Goal: Navigation & Orientation: Understand site structure

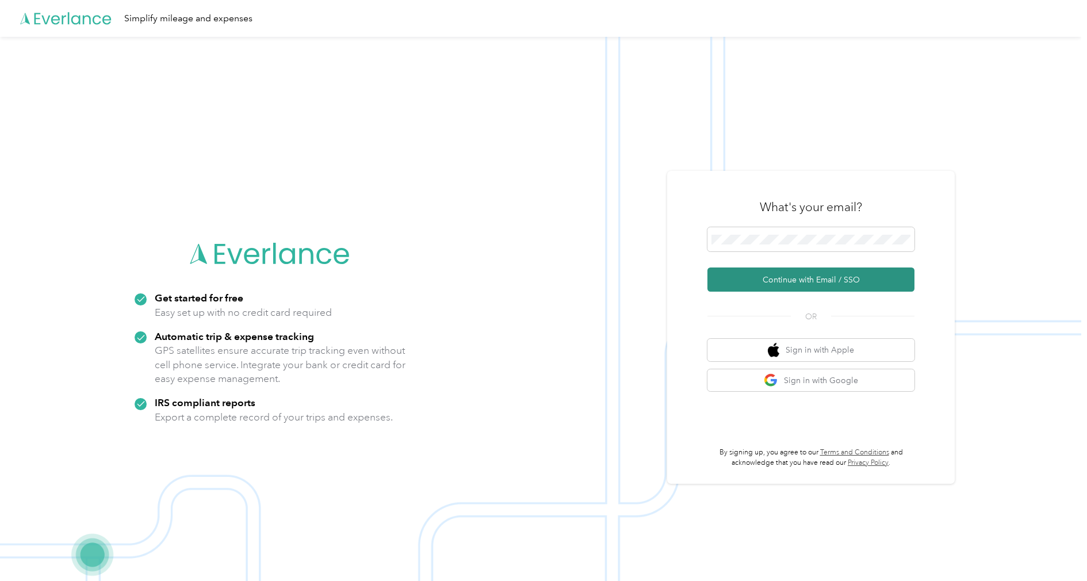
click at [822, 285] on button "Continue with Email / SSO" at bounding box center [810, 279] width 207 height 24
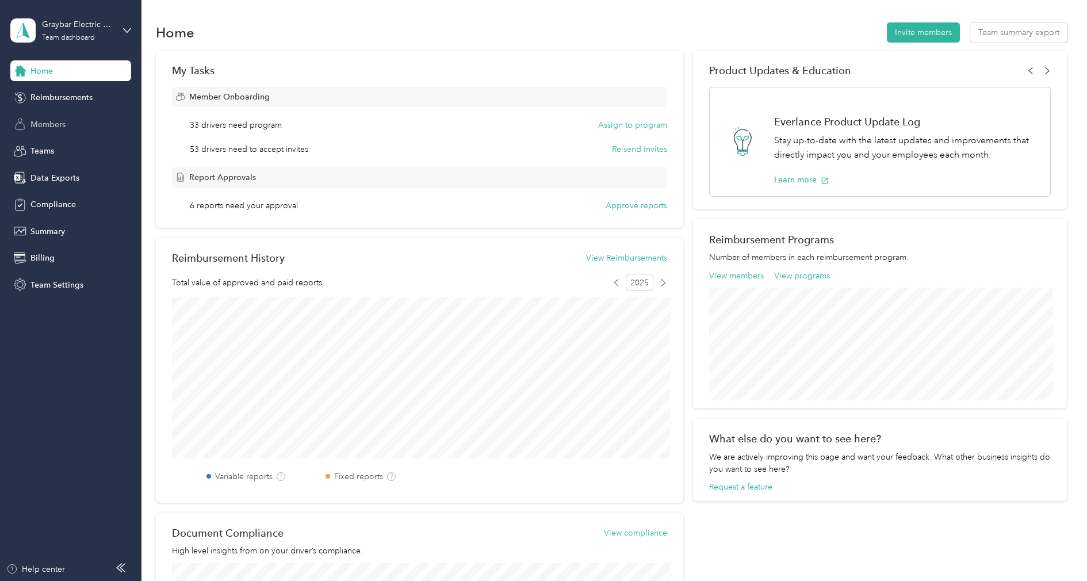
click at [80, 128] on div "Members" at bounding box center [70, 124] width 121 height 21
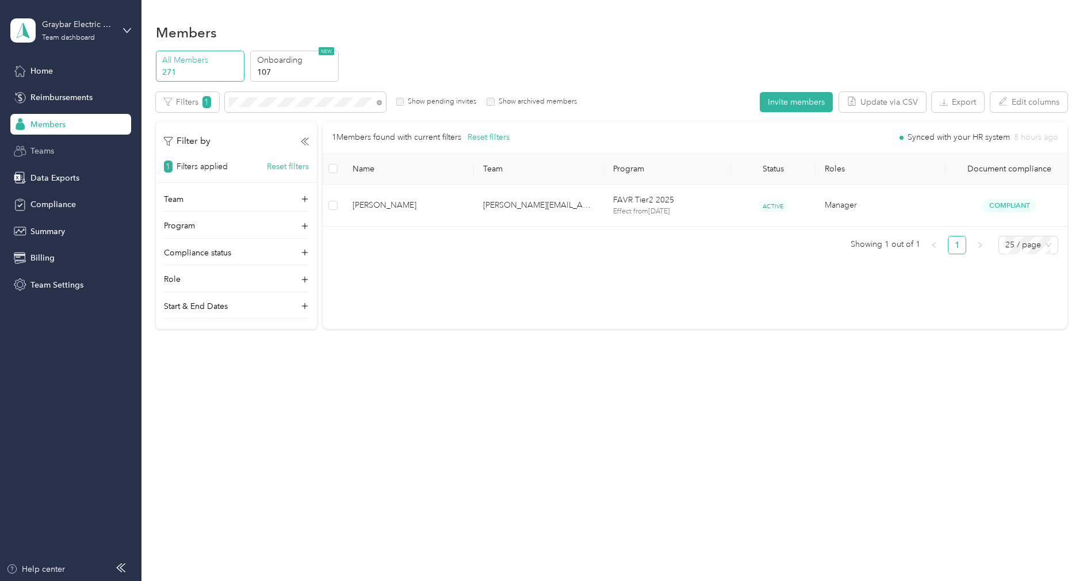
click at [54, 160] on div "Teams" at bounding box center [70, 151] width 121 height 21
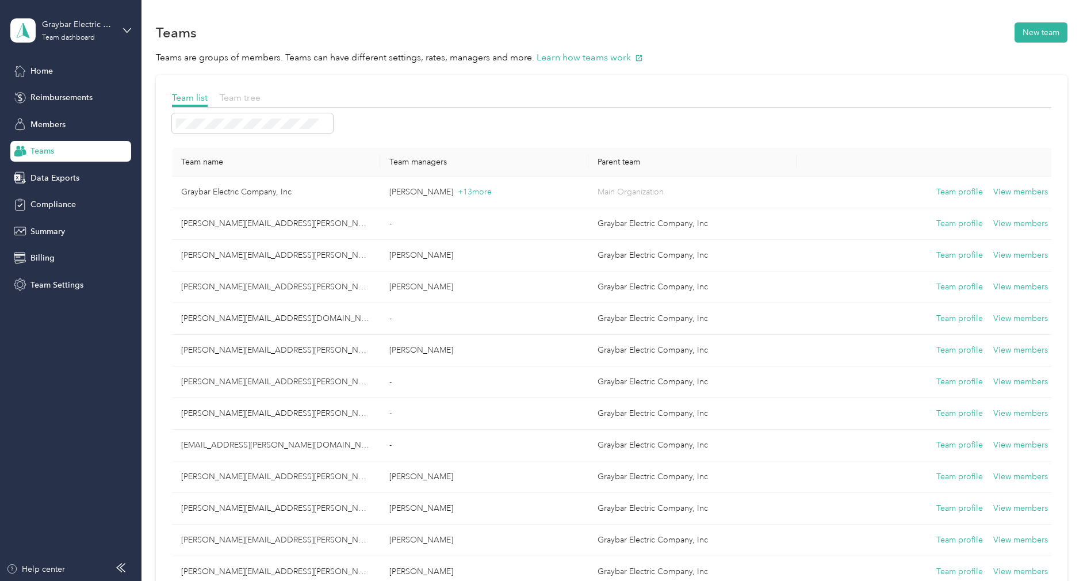
click at [250, 99] on span "Team tree" at bounding box center [240, 97] width 41 height 11
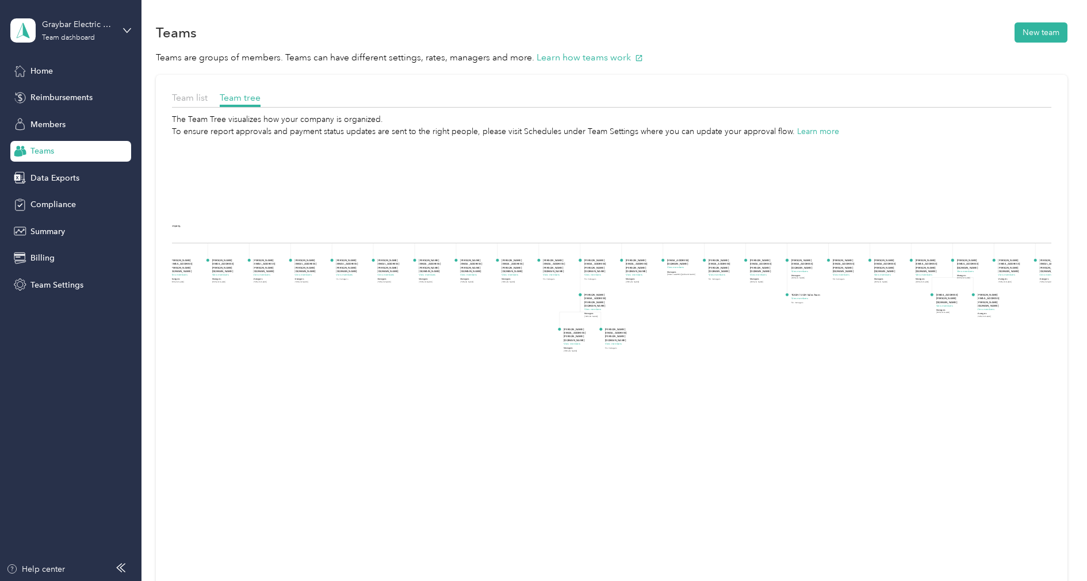
drag, startPoint x: 675, startPoint y: 338, endPoint x: 245, endPoint y: 351, distance: 430.4
click at [245, 351] on icon "Graybar Electric Company, Inc View members Managers [PERSON_NAME] +13 more [PER…" at bounding box center [611, 398] width 879 height 523
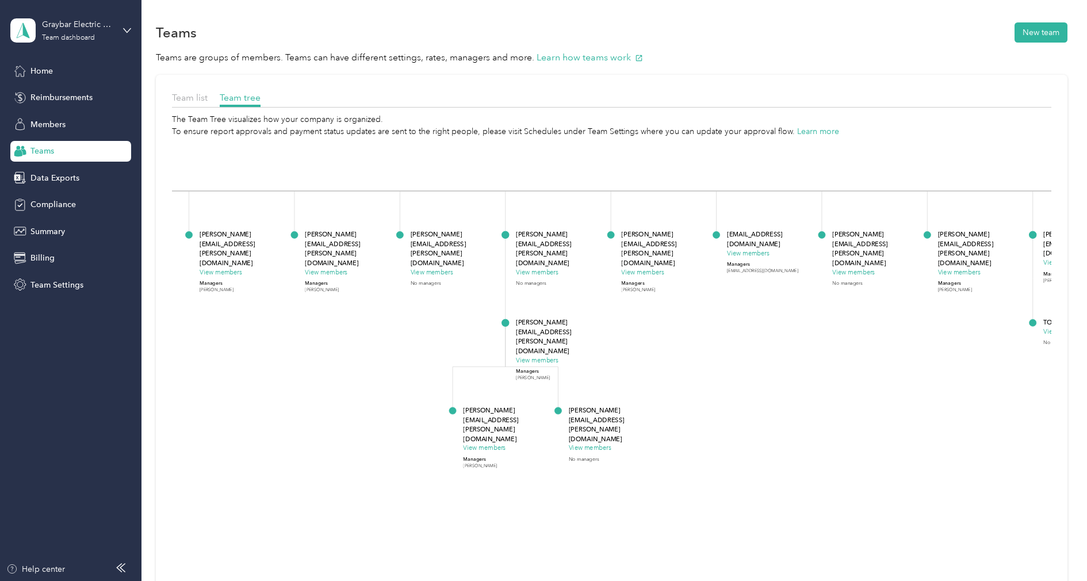
drag, startPoint x: 514, startPoint y: 299, endPoint x: 411, endPoint y: 348, distance: 114.2
click at [411, 348] on icon "Graybar Electric Company, Inc View members Managers [PERSON_NAME] +13 more [PER…" at bounding box center [611, 398] width 879 height 523
click at [41, 126] on span "Members" at bounding box center [47, 124] width 35 height 12
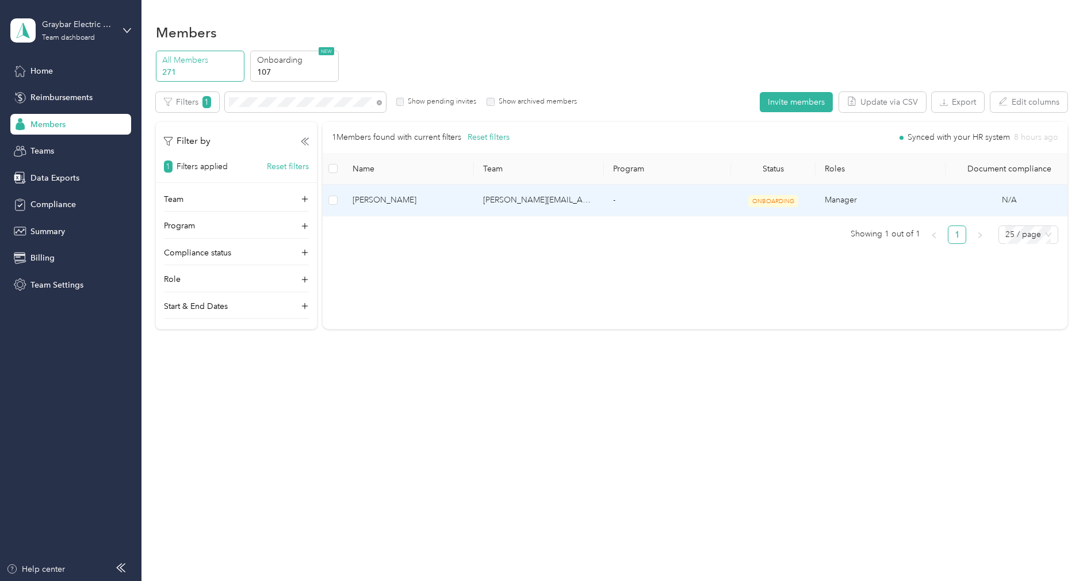
click at [538, 202] on td "[PERSON_NAME][EMAIL_ADDRESS][DOMAIN_NAME]" at bounding box center [539, 201] width 130 height 32
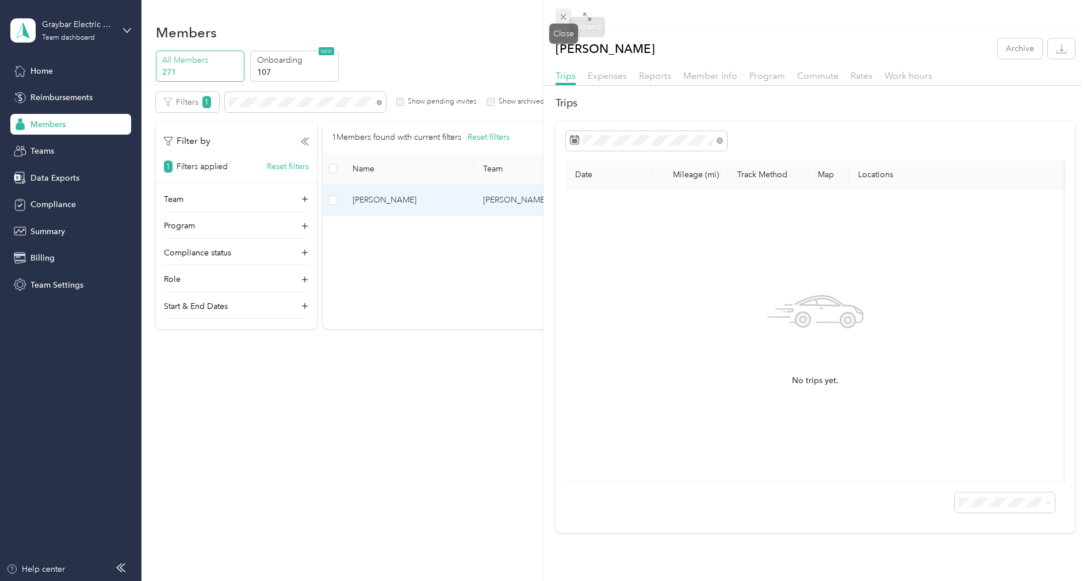
click at [563, 19] on icon at bounding box center [564, 17] width 10 height 10
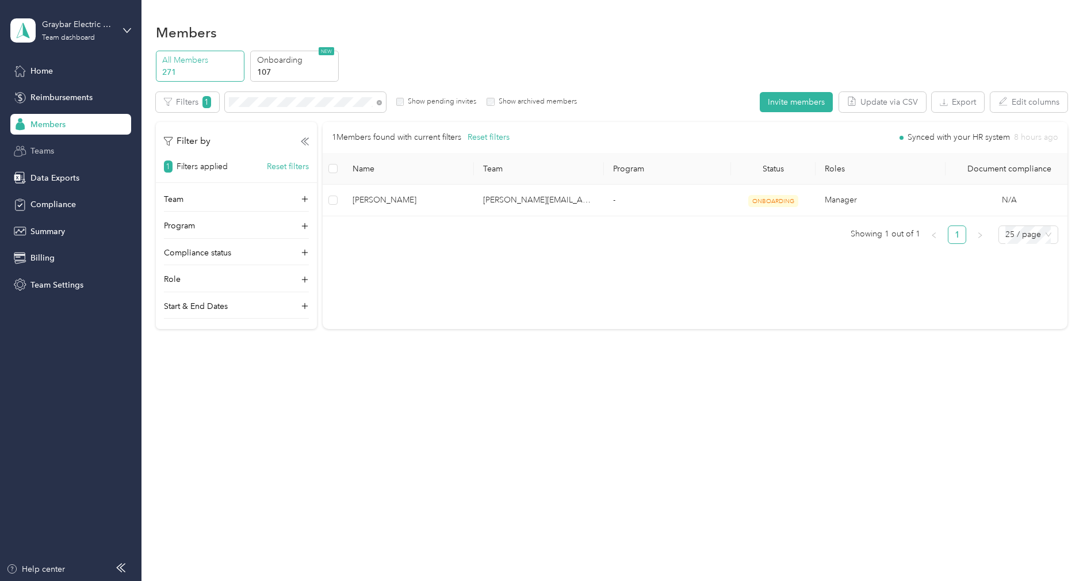
click at [68, 151] on div "Teams" at bounding box center [70, 151] width 121 height 21
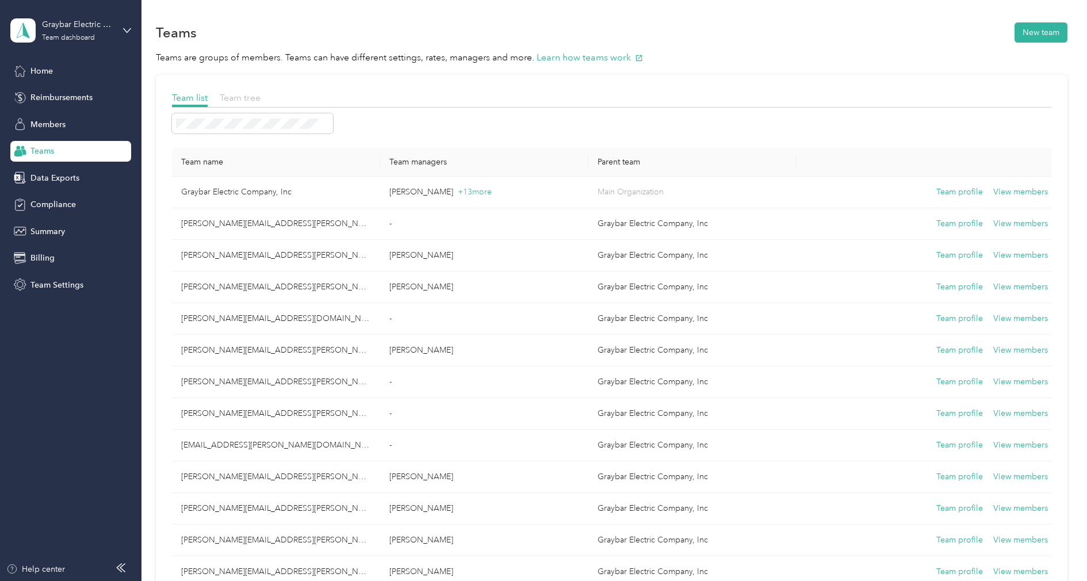
click at [239, 101] on span "Team tree" at bounding box center [240, 97] width 41 height 11
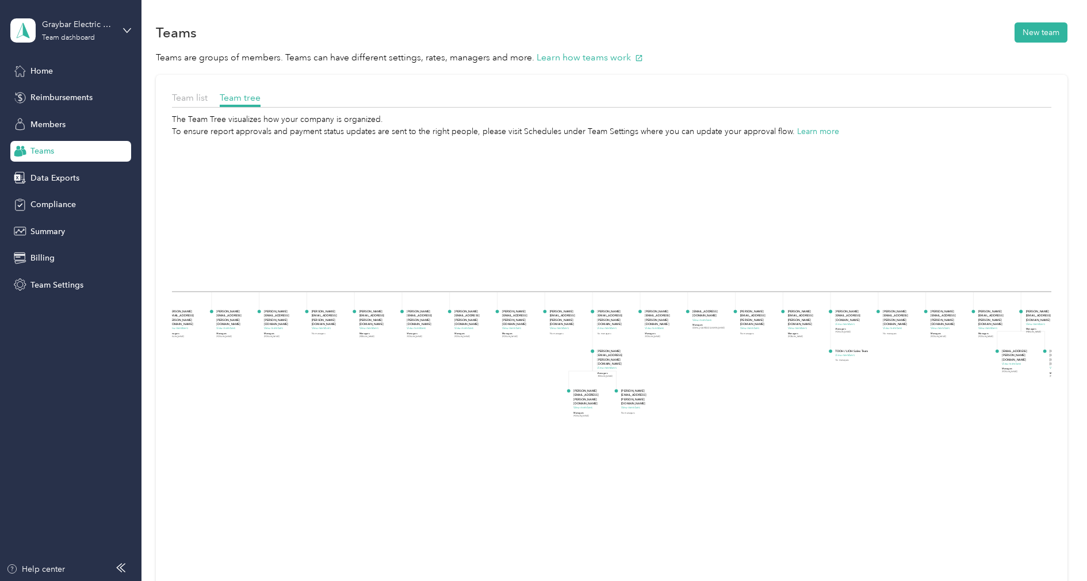
drag, startPoint x: 805, startPoint y: 364, endPoint x: 242, endPoint y: 361, distance: 563.7
click at [242, 361] on icon "Graybar Electric Company, Inc View members Managers [PERSON_NAME] +13 more [PER…" at bounding box center [611, 398] width 879 height 523
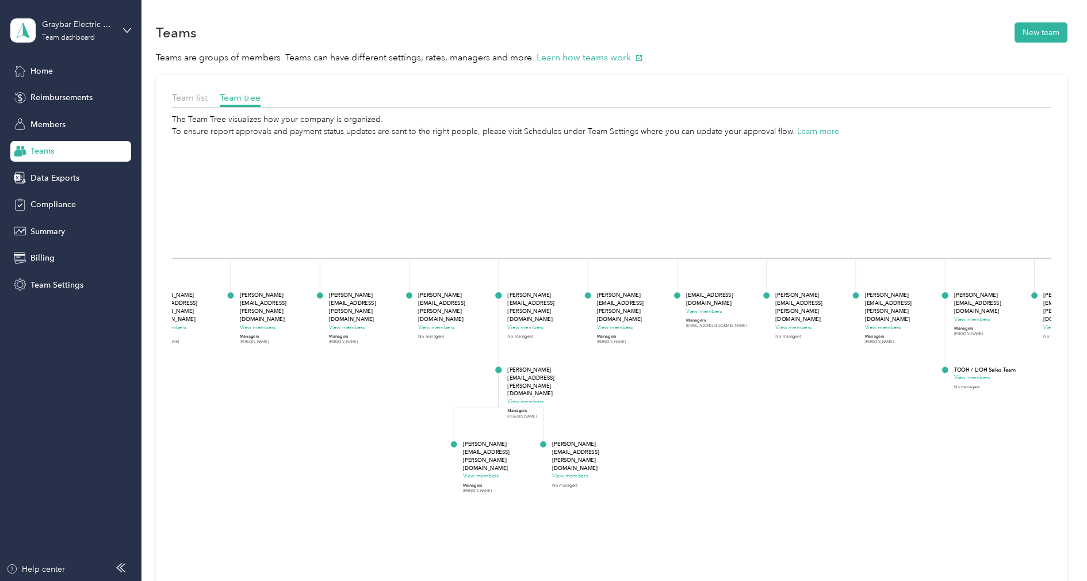
drag, startPoint x: 532, startPoint y: 354, endPoint x: 324, endPoint y: 342, distance: 208.0
click at [328, 342] on foreignobject "[PERSON_NAME][EMAIL_ADDRESS][PERSON_NAME][DOMAIN_NAME] View members Managers [P…" at bounding box center [365, 321] width 74 height 60
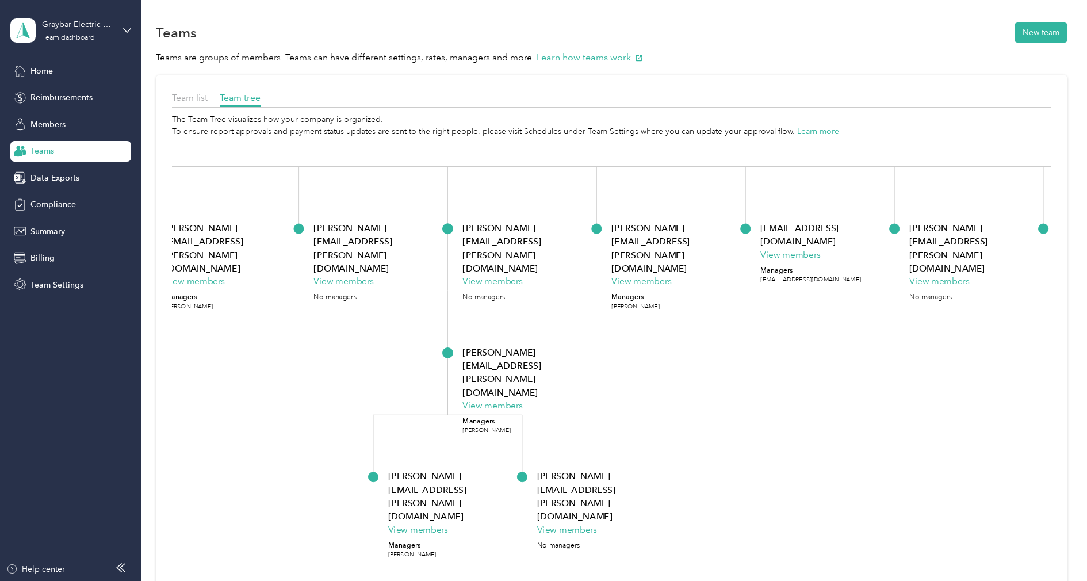
drag, startPoint x: 487, startPoint y: 316, endPoint x: 345, endPoint y: 285, distance: 145.4
click at [345, 285] on foreignobject "[PERSON_NAME][EMAIL_ADDRESS][PERSON_NAME][DOMAIN_NAME] View members No managers" at bounding box center [375, 271] width 124 height 100
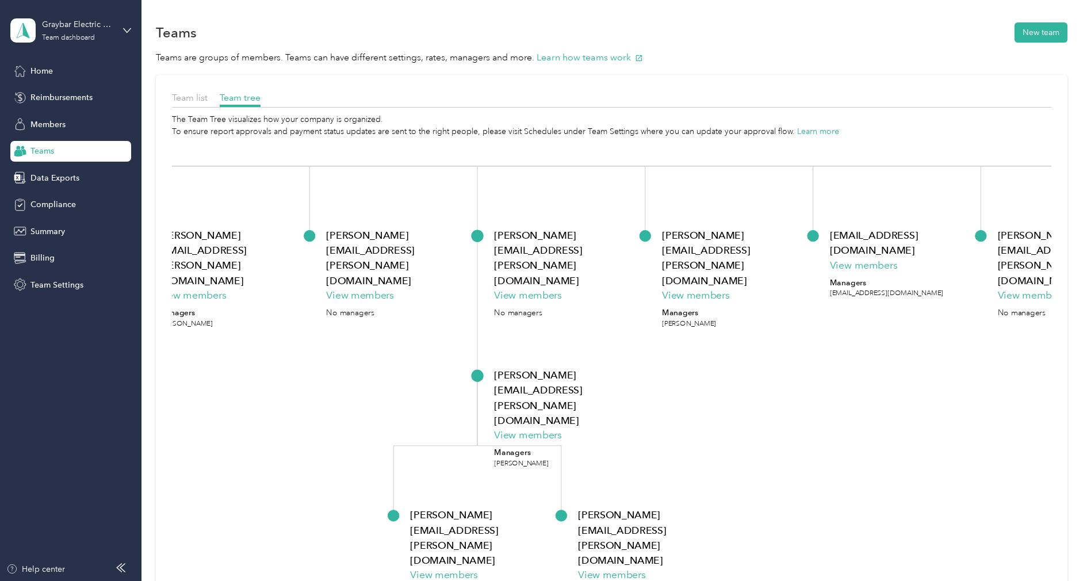
drag, startPoint x: 364, startPoint y: 308, endPoint x: 370, endPoint y: 316, distance: 9.9
click at [370, 316] on foreignobject "[PERSON_NAME][EMAIL_ADDRESS][PERSON_NAME][DOMAIN_NAME] View members No managers" at bounding box center [396, 284] width 140 height 112
click at [75, 26] on div "Graybar Electric Company, Inc" at bounding box center [78, 24] width 72 height 12
click at [54, 140] on div "Log out" at bounding box center [131, 147] width 226 height 20
